Goal: Task Accomplishment & Management: Manage account settings

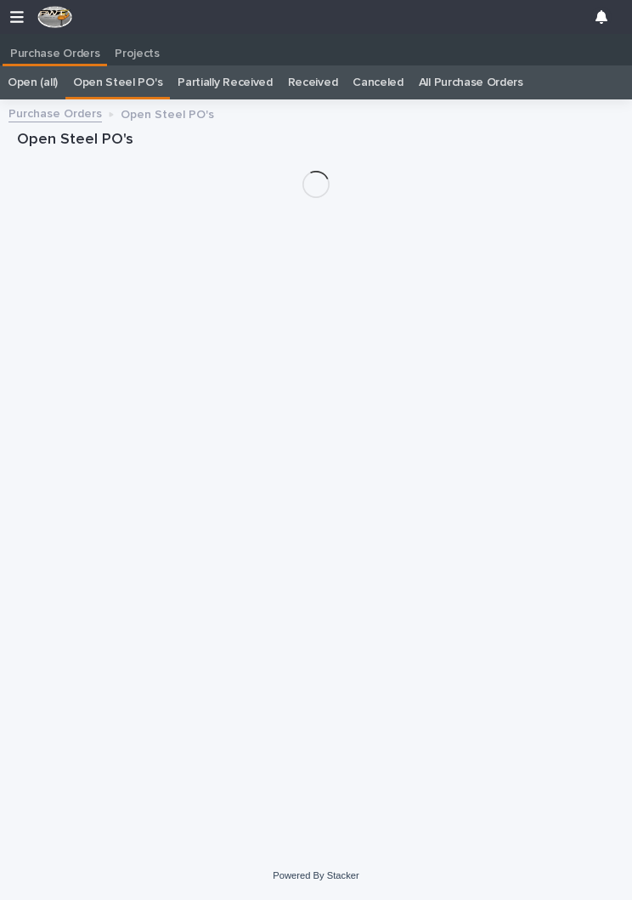
scroll to position [26, 0]
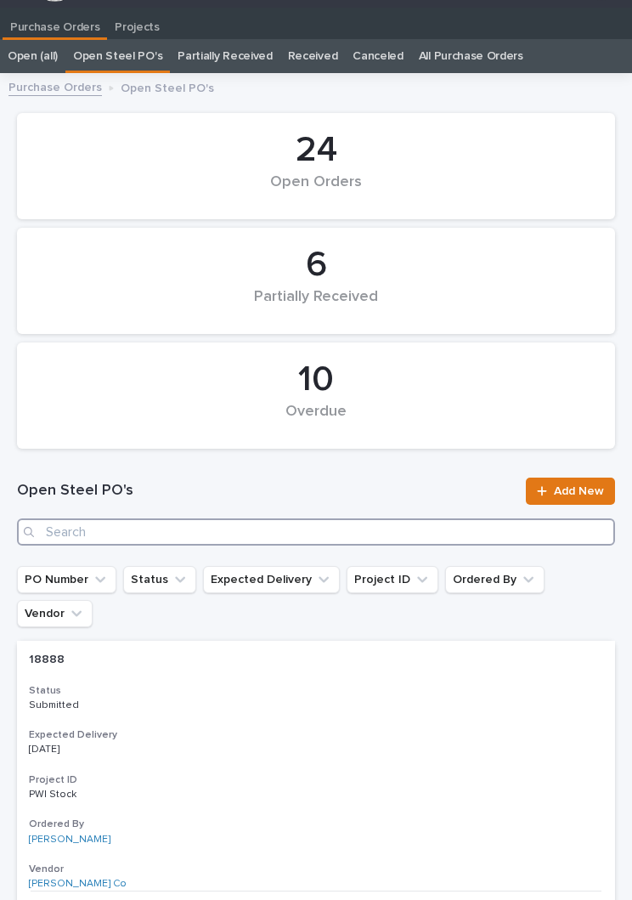
click at [254, 522] on input "Search" at bounding box center [316, 531] width 598 height 27
type input "2871"
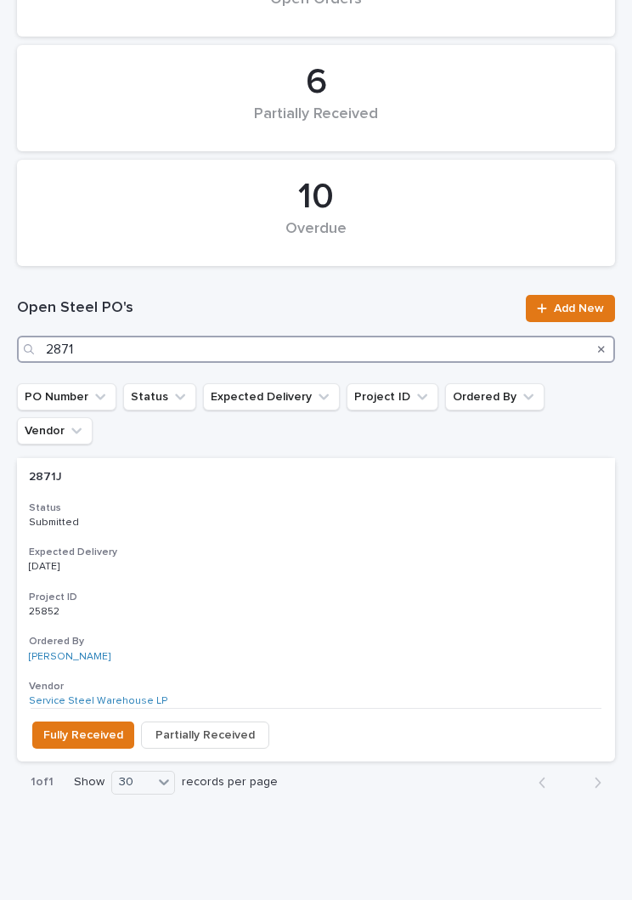
scroll to position [208, 0]
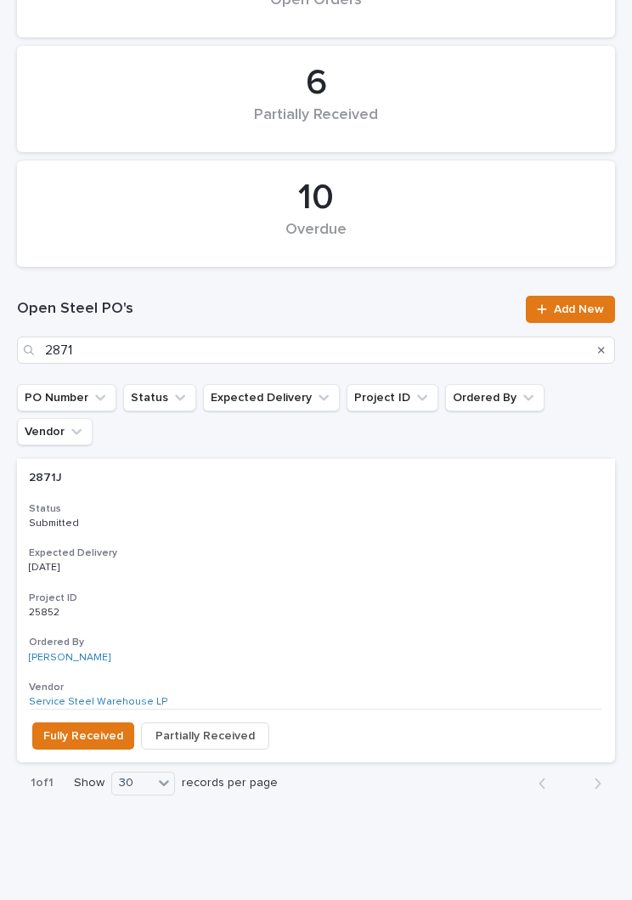
click at [333, 498] on div "2871J 2871J Status Submitted Expected Delivery [DATE] Project ID 25852 25852 Or…" at bounding box center [316, 584] width 598 height 250
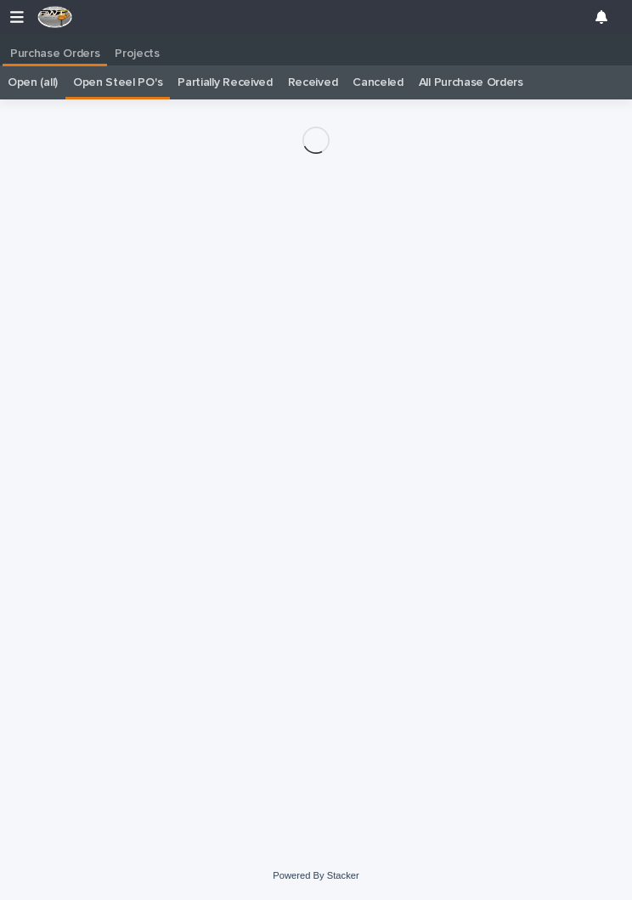
scroll to position [0, 8]
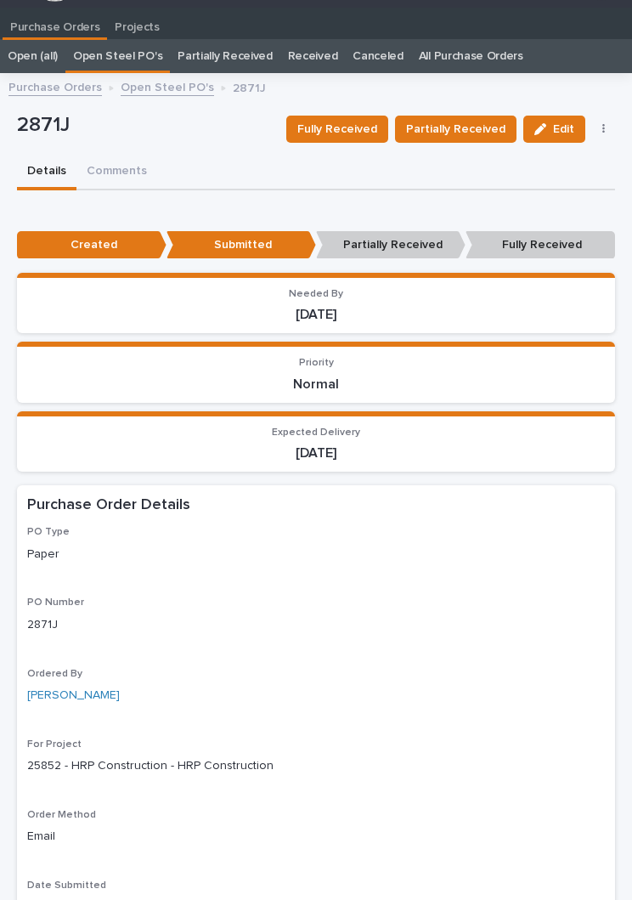
click at [351, 126] on span "Fully Received" at bounding box center [337, 129] width 80 height 20
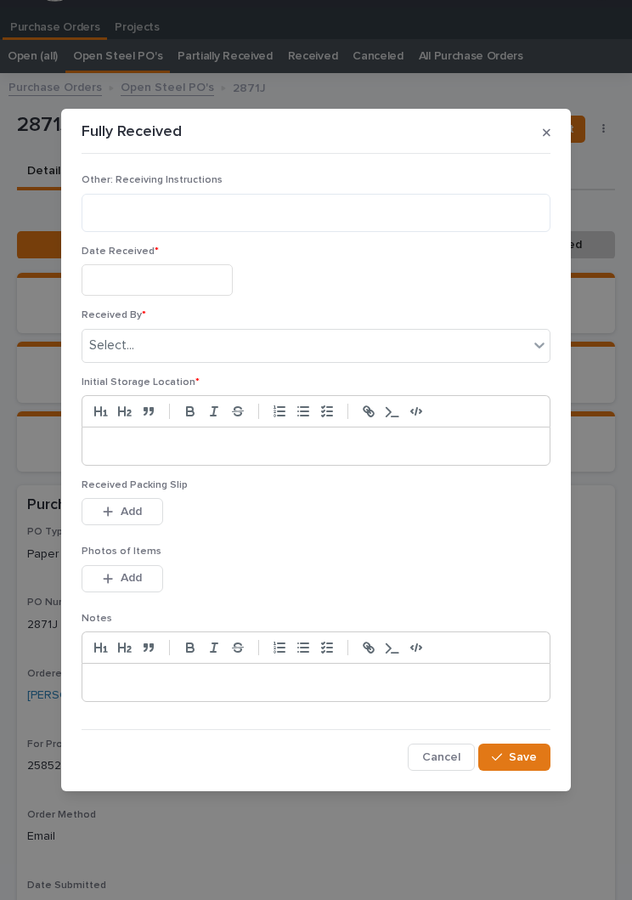
click at [182, 285] on input "text" at bounding box center [157, 279] width 151 height 31
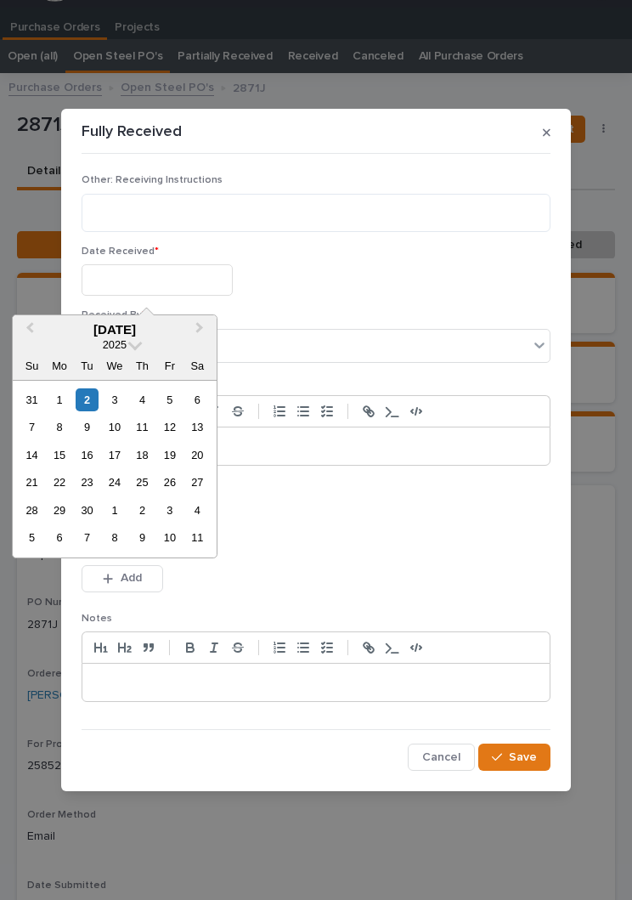
click at [98, 389] on div "2" at bounding box center [87, 399] width 23 height 23
type input "**********"
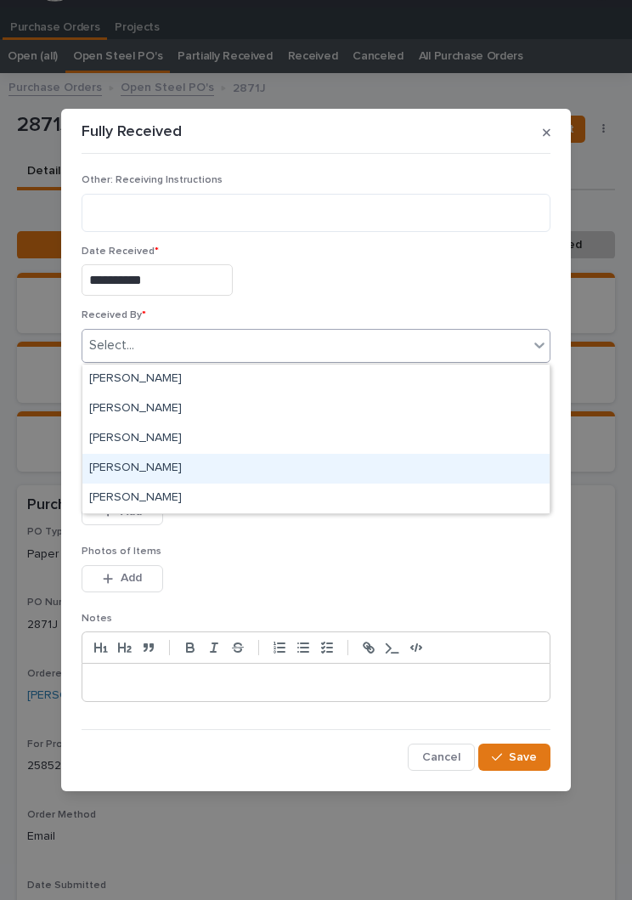
click at [203, 471] on div "[PERSON_NAME]" at bounding box center [315, 469] width 467 height 30
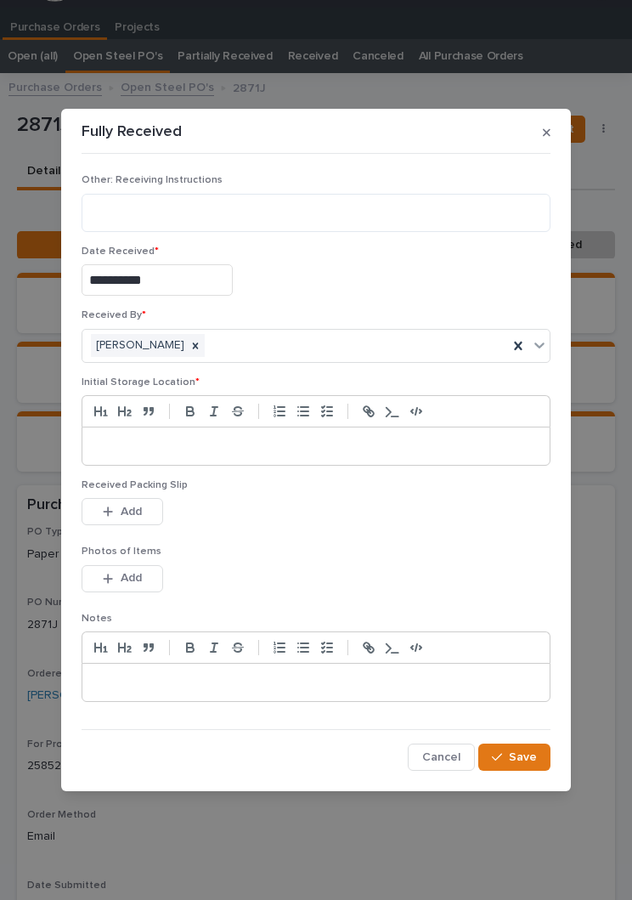
click at [325, 441] on p at bounding box center [316, 446] width 442 height 17
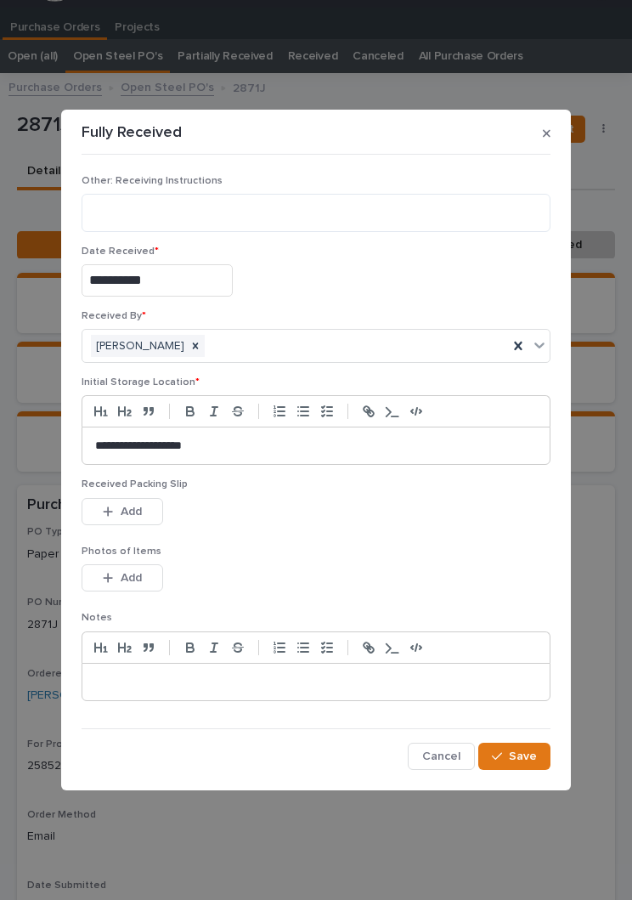
click at [238, 519] on div "This file cannot be opened Download File Add" at bounding box center [316, 515] width 469 height 34
click at [320, 536] on div "Received Packing Slip This file cannot be opened Download File Add" at bounding box center [316, 511] width 469 height 66
click at [130, 517] on span "Add" at bounding box center [131, 511] width 21 height 15
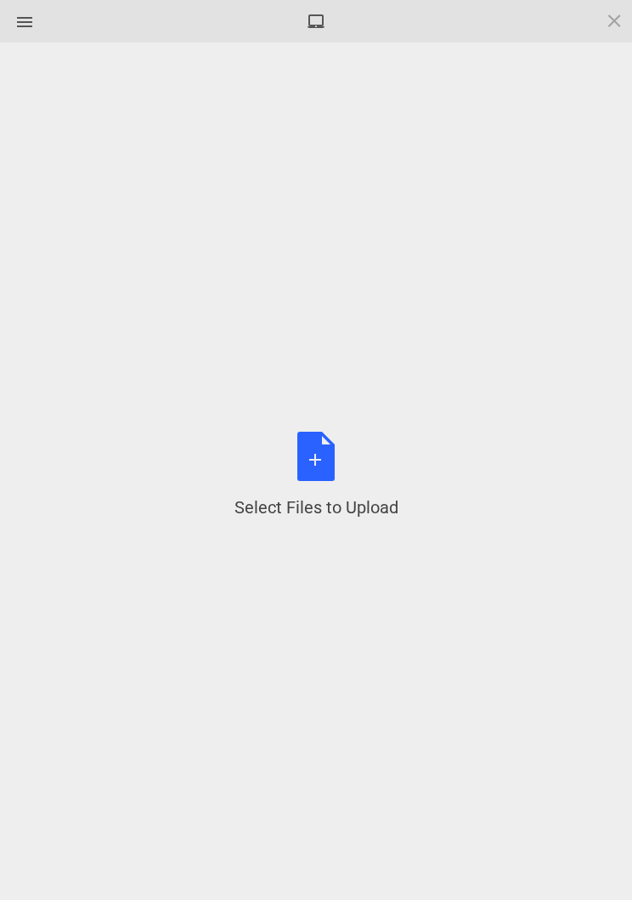
click at [118, 517] on div "Select Files to Upload or Drag and Drop, Copy and Paste Files" at bounding box center [315, 475] width 581 height 815
click at [341, 469] on div "Select Files to Upload or Drag and Drop, Copy and Paste Files" at bounding box center [317, 476] width 164 height 88
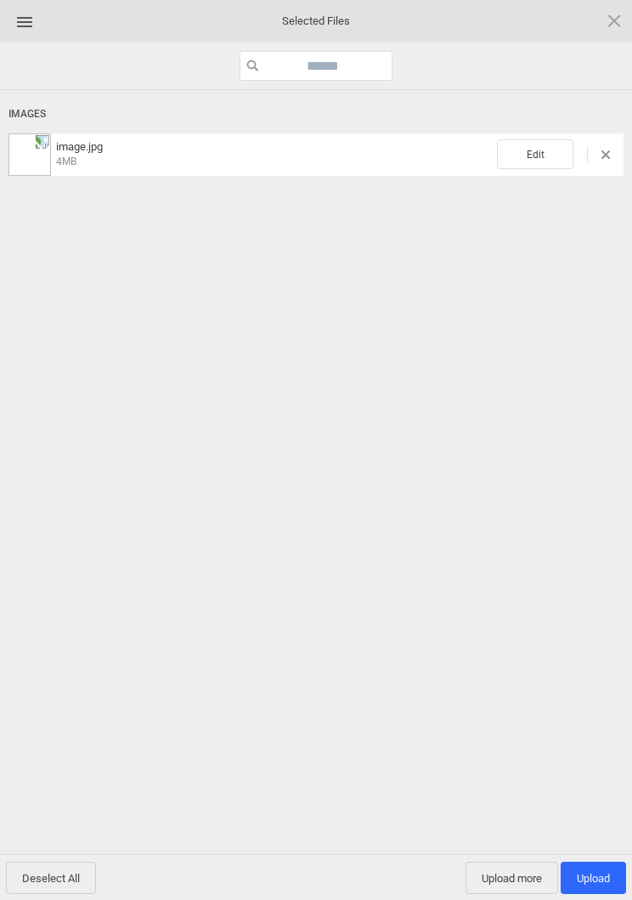
click at [546, 144] on span "Edit" at bounding box center [535, 154] width 76 height 30
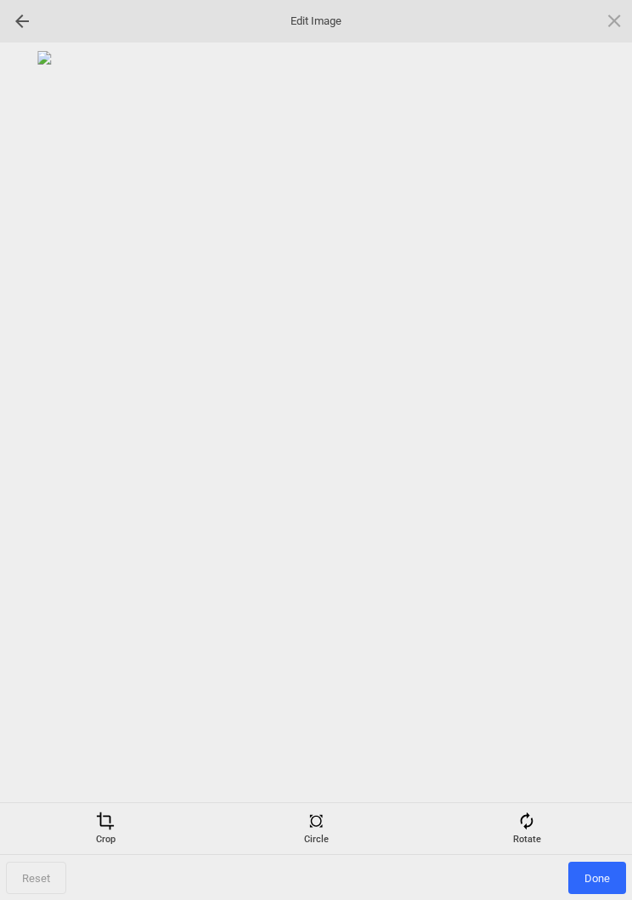
click at [529, 816] on span at bounding box center [527, 821] width 19 height 19
click at [611, 449] on div at bounding box center [594, 450] width 42 height 42
click at [609, 461] on div at bounding box center [594, 450] width 42 height 42
click at [601, 456] on div at bounding box center [594, 450] width 42 height 42
click at [614, 465] on div at bounding box center [594, 450] width 42 height 42
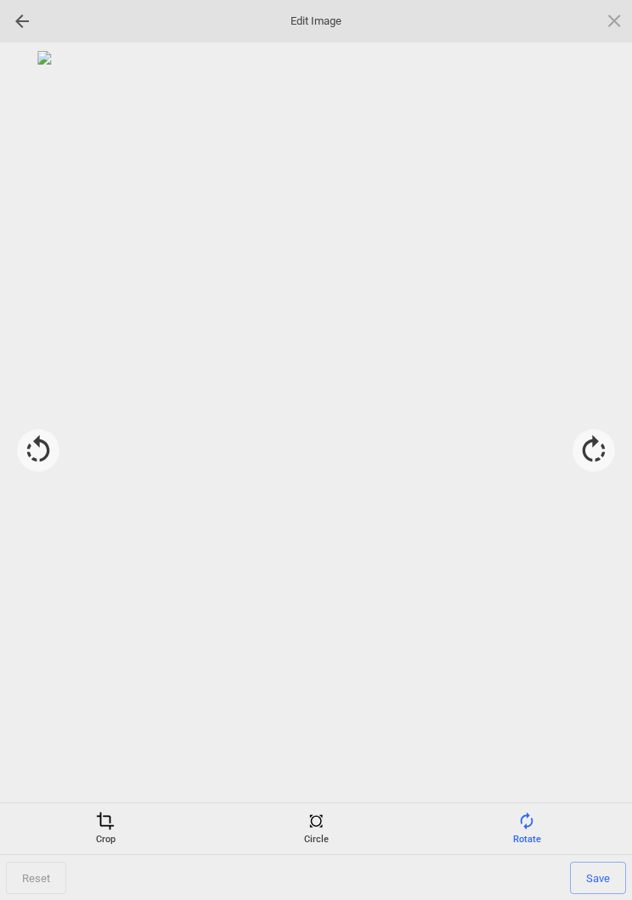
click at [602, 863] on span "Save" at bounding box center [598, 878] width 56 height 32
click at [595, 875] on span "Done" at bounding box center [598, 878] width 58 height 32
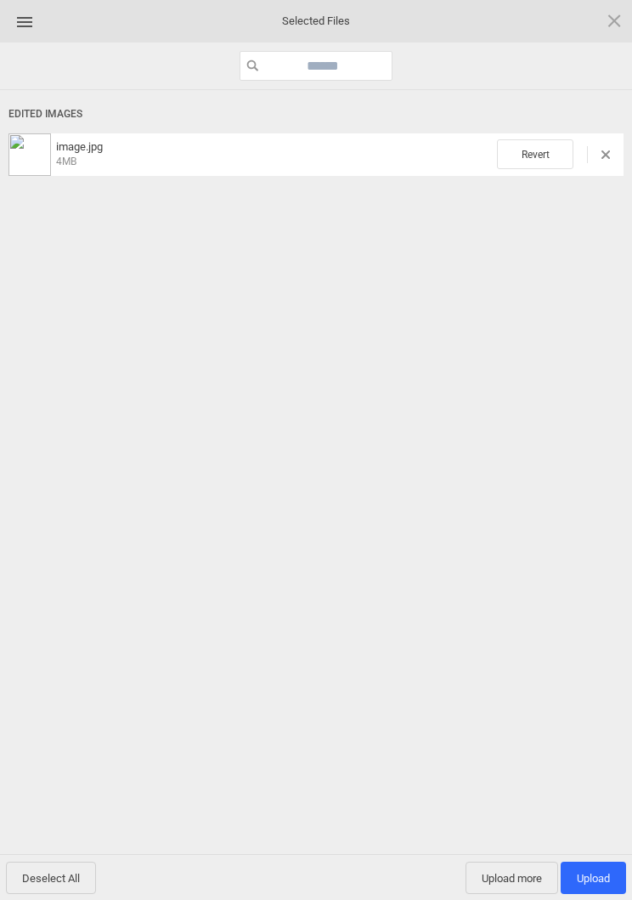
click at [597, 876] on span "Upload 1" at bounding box center [593, 878] width 33 height 13
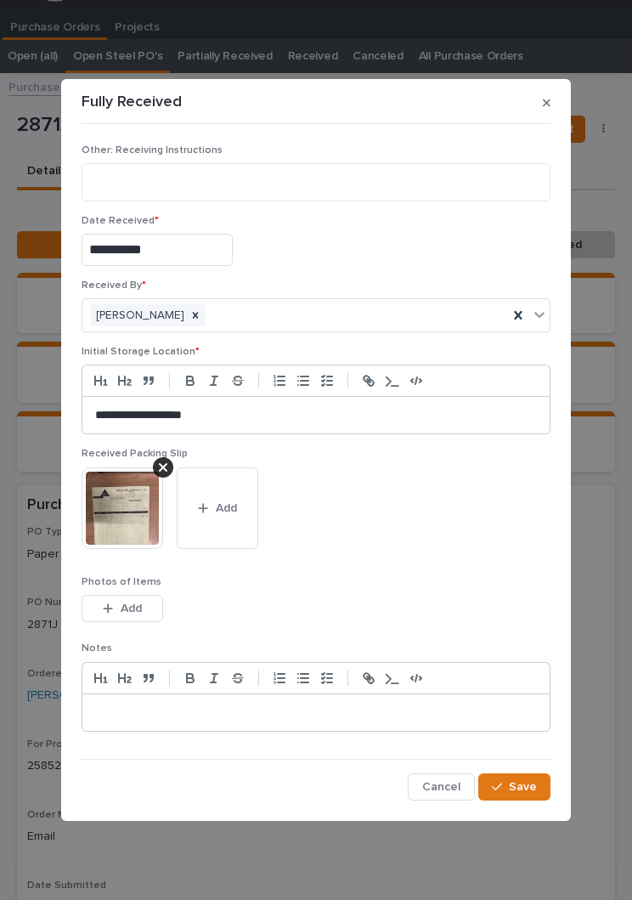
click at [531, 792] on span "Save" at bounding box center [523, 786] width 28 height 15
